Goal: Navigation & Orientation: Find specific page/section

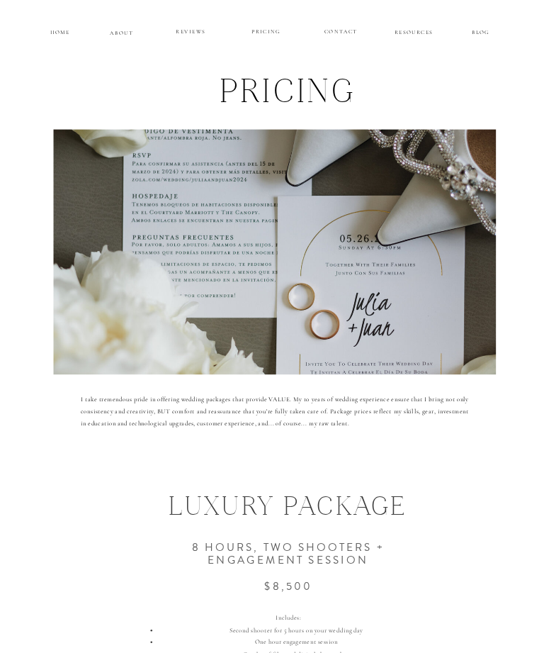
click at [121, 28] on p "ABOUT" at bounding box center [121, 32] width 23 height 8
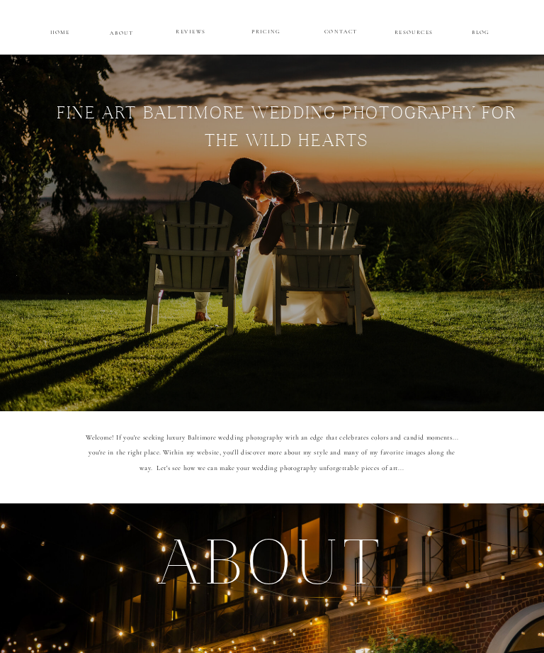
click at [413, 27] on p "RESOURCES" at bounding box center [413, 31] width 41 height 8
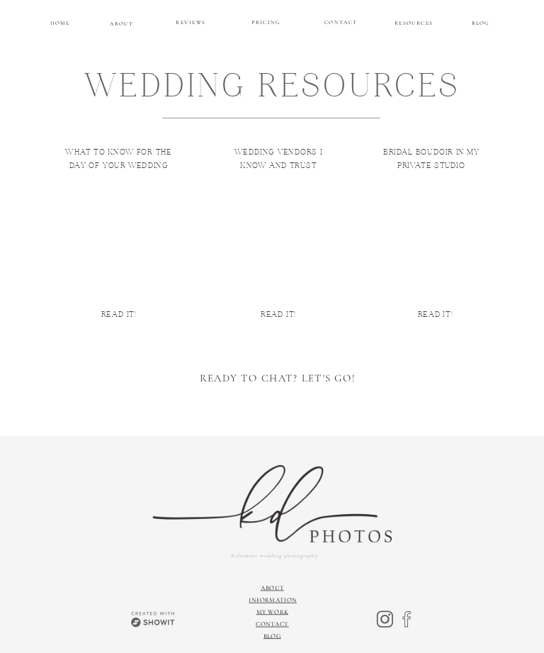
scroll to position [9, 0]
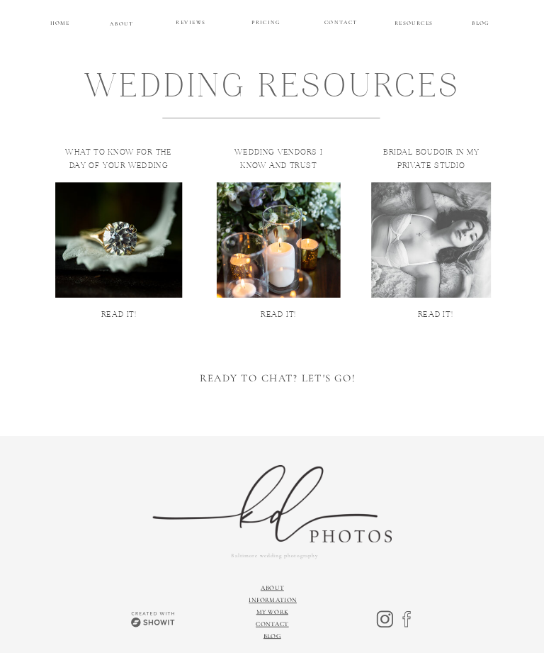
click at [305, 228] on div at bounding box center [279, 240] width 124 height 116
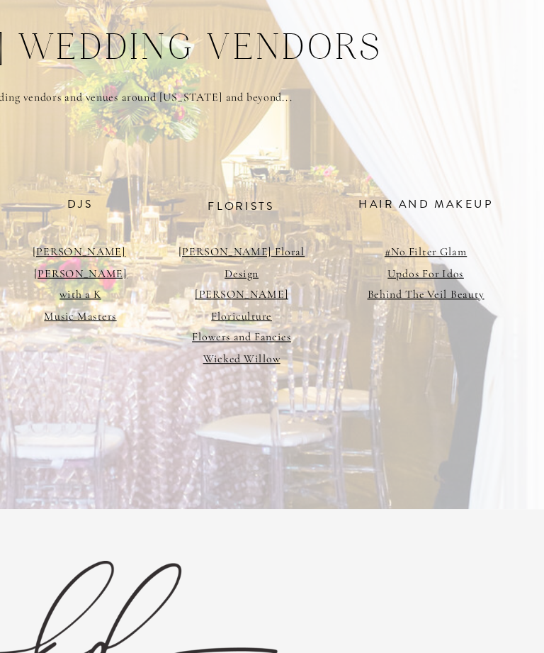
click at [428, 226] on link "Behind The Veil Beauty" at bounding box center [461, 230] width 66 height 8
